Goal: Find specific page/section: Find specific page/section

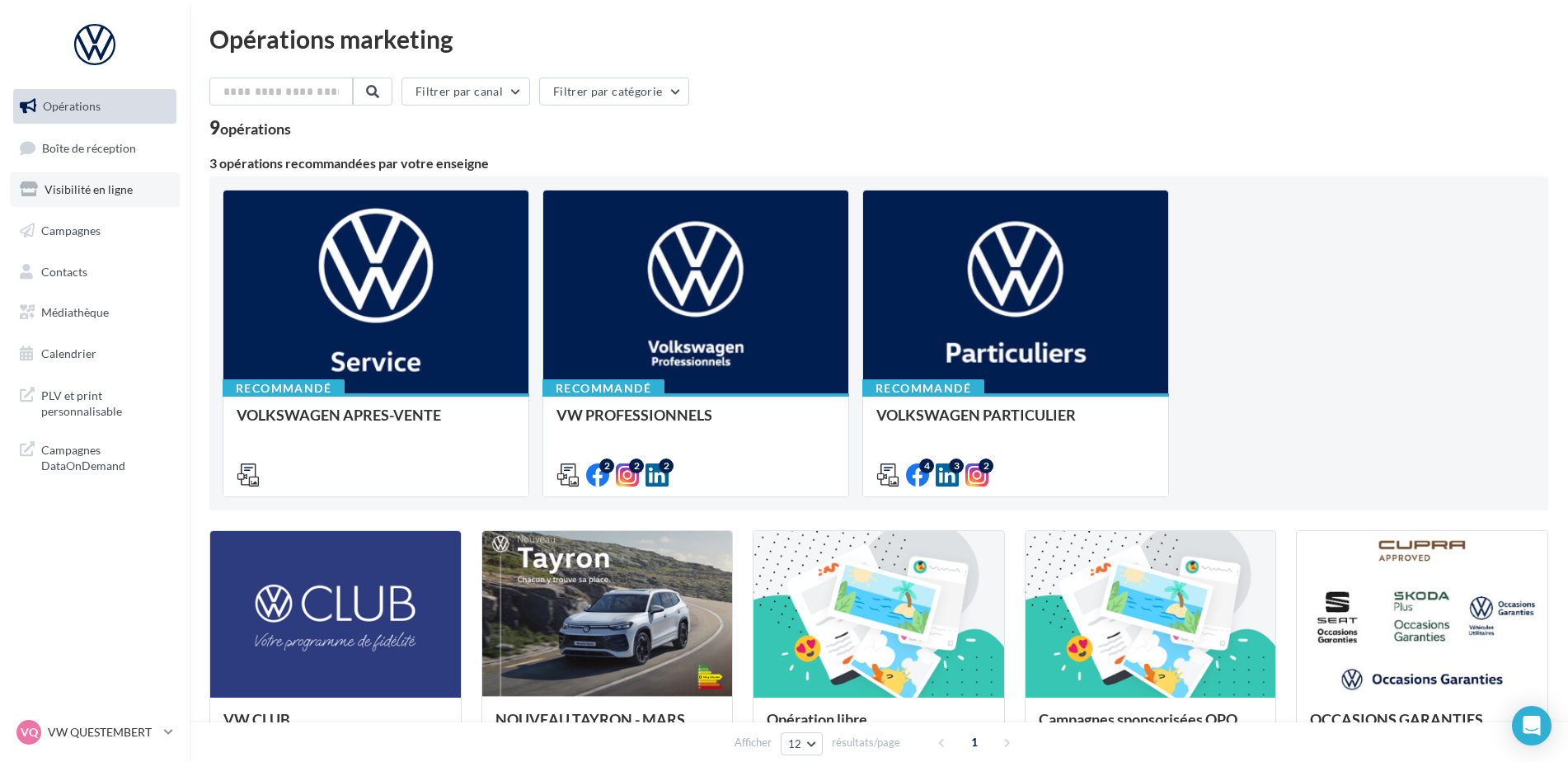
click at [97, 198] on link "Visibilité en ligne" at bounding box center [94, 189] width 169 height 34
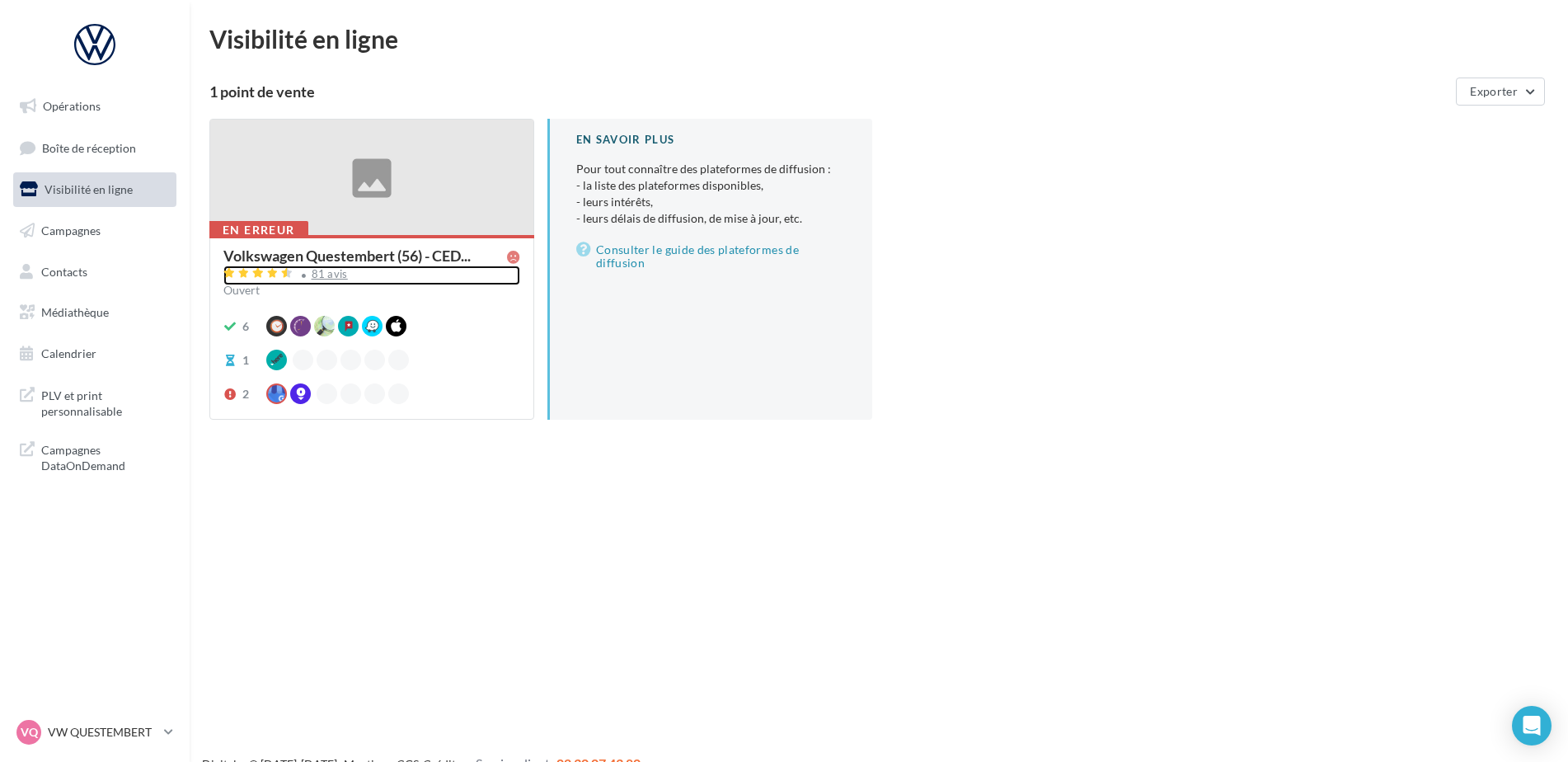
click at [319, 276] on div "81 avis" at bounding box center [329, 274] width 36 height 11
